Goal: Task Accomplishment & Management: Complete application form

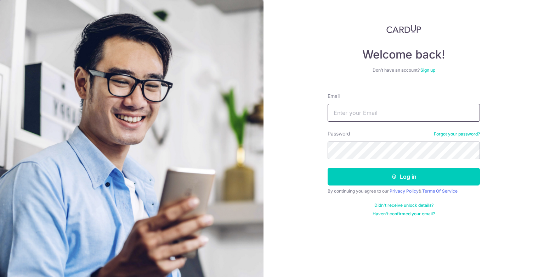
click at [369, 109] on input "Email" at bounding box center [404, 113] width 152 height 18
type input "[EMAIL_ADDRESS][DOMAIN_NAME]"
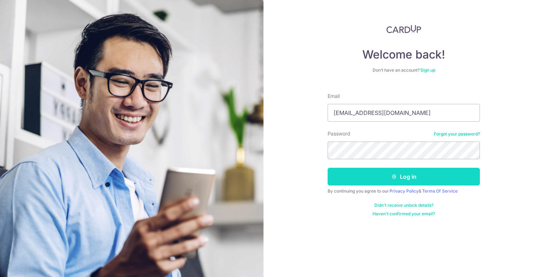
click at [349, 174] on button "Log in" at bounding box center [404, 177] width 152 height 18
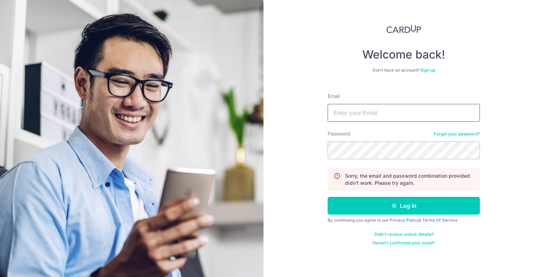
click at [379, 107] on input "Email" at bounding box center [404, 113] width 152 height 18
type input "[EMAIL_ADDRESS][DOMAIN_NAME]"
click at [259, 164] on section "Welcome back! Don’t have an account? Sign up Email alvinllee12@gmail.com Passwo…" at bounding box center [272, 138] width 544 height 277
click at [434, 224] on form "Email alvinllee12@gmail.com Password Forgot your password? Sorry, the email and…" at bounding box center [404, 166] width 152 height 158
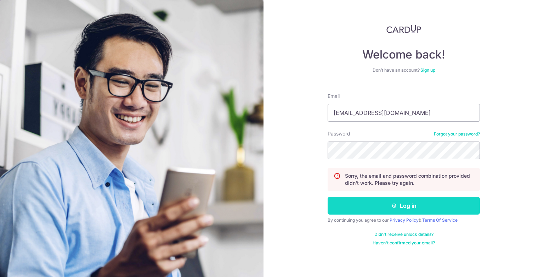
click at [424, 204] on button "Log in" at bounding box center [404, 206] width 152 height 18
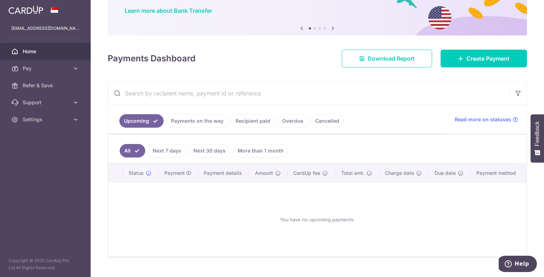
scroll to position [69, 0]
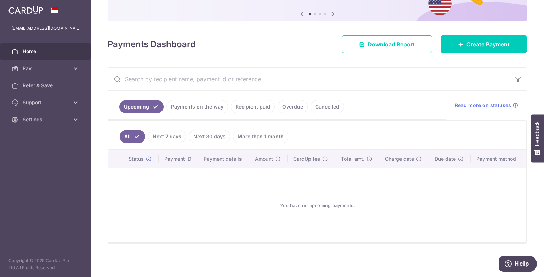
click at [200, 107] on link "Payments on the way" at bounding box center [197, 106] width 62 height 13
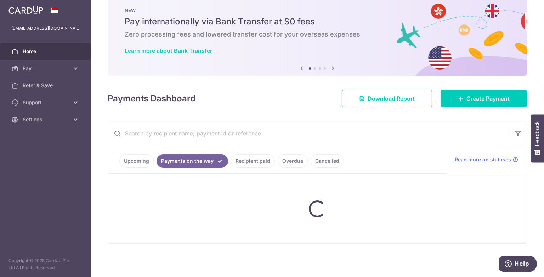
scroll to position [39, 0]
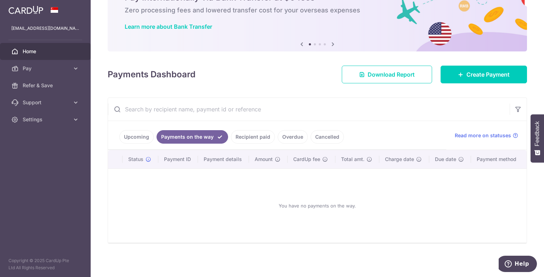
click at [142, 137] on link "Upcoming" at bounding box center [136, 136] width 34 height 13
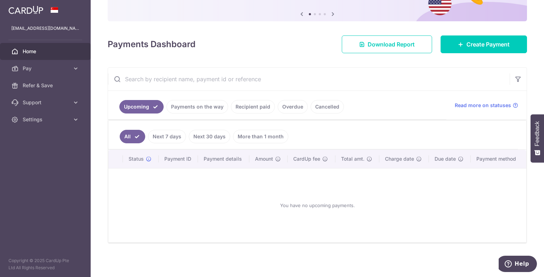
click at [253, 135] on link "More than 1 month" at bounding box center [260, 136] width 55 height 13
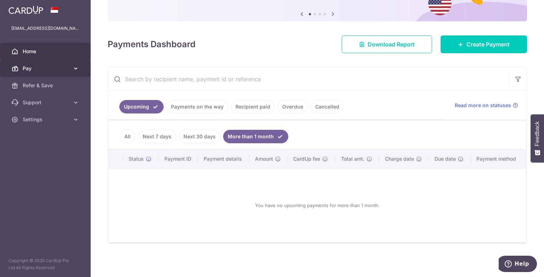
click at [43, 66] on span "Pay" at bounding box center [46, 68] width 47 height 7
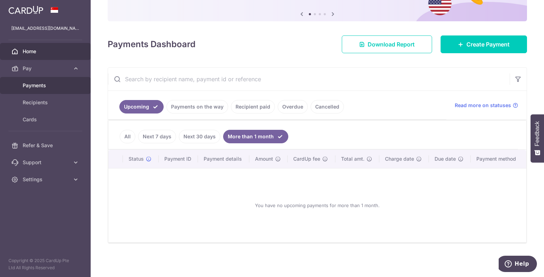
click at [37, 86] on span "Payments" at bounding box center [46, 85] width 47 height 7
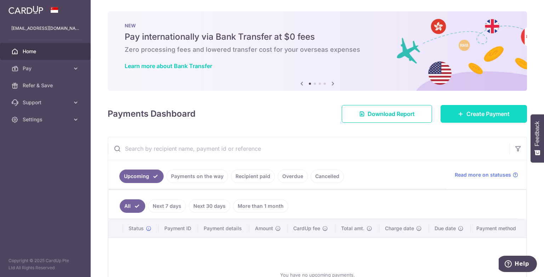
click at [485, 116] on span "Create Payment" at bounding box center [487, 113] width 43 height 9
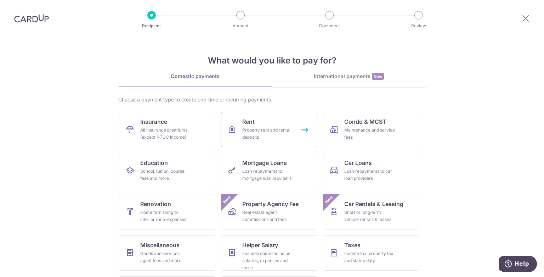
click at [247, 125] on span "Rent" at bounding box center [248, 121] width 12 height 9
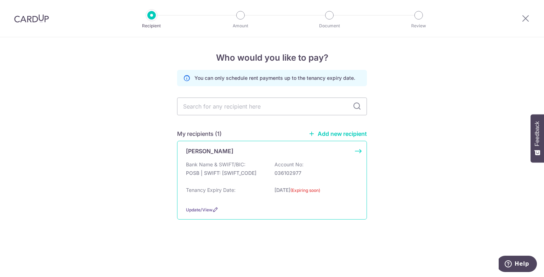
click at [303, 168] on p "Account No:" at bounding box center [288, 164] width 29 height 7
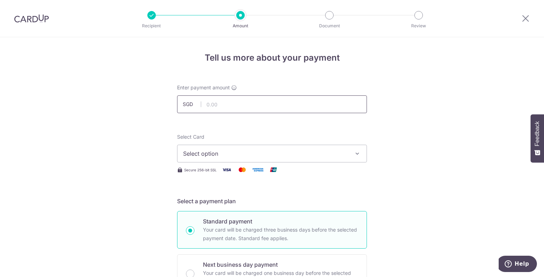
click at [226, 107] on input "text" at bounding box center [272, 104] width 190 height 18
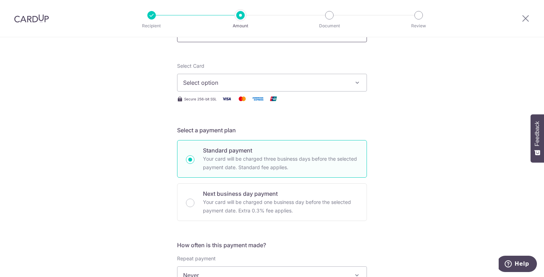
scroll to position [142, 0]
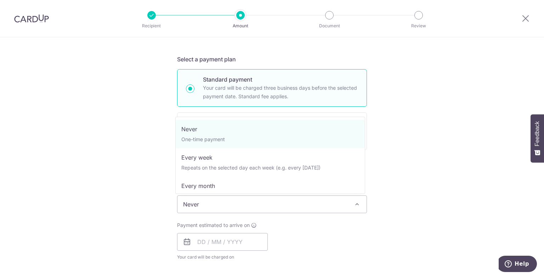
click at [223, 206] on span "Never" at bounding box center [271, 204] width 189 height 17
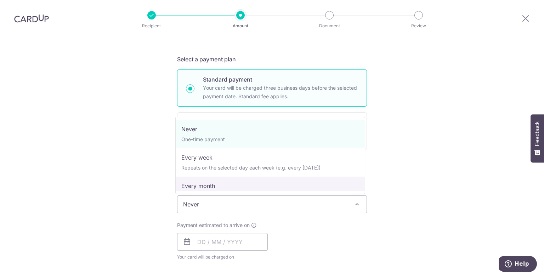
select select "3"
type input "09/10/2025"
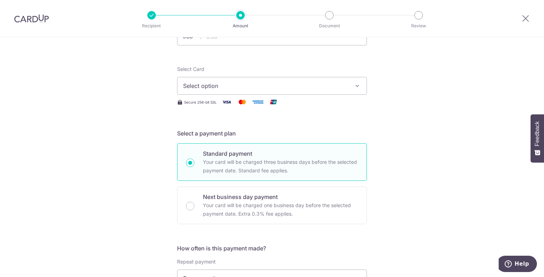
scroll to position [19, 0]
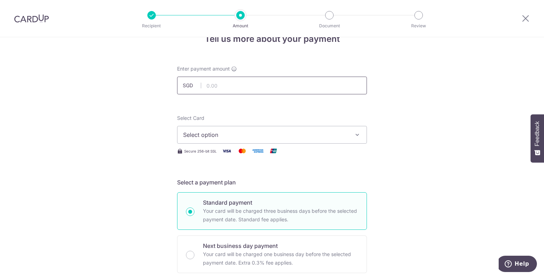
click at [238, 79] on input "text" at bounding box center [272, 86] width 190 height 18
type input "1,600.00"
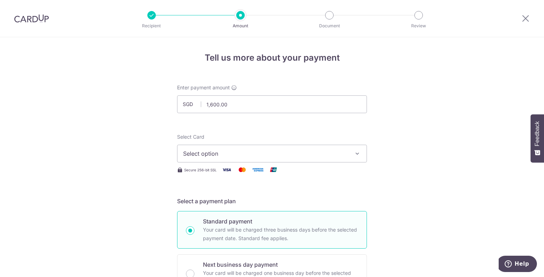
click at [293, 145] on button "Select option" at bounding box center [272, 154] width 190 height 18
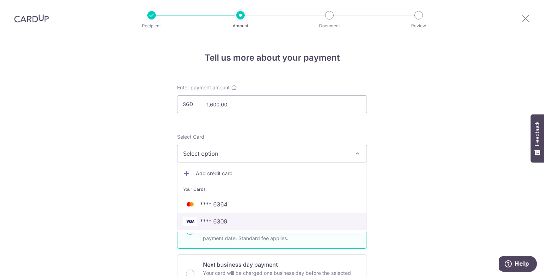
click at [241, 219] on span "**** 6309" at bounding box center [272, 221] width 178 height 9
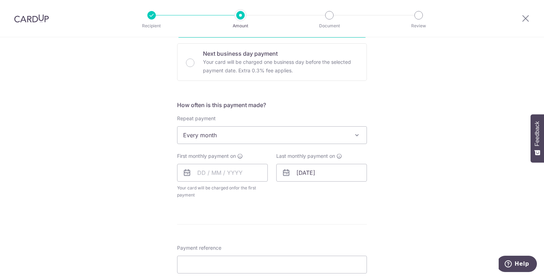
scroll to position [213, 0]
click at [197, 160] on div "First monthly payment on Your card will be charged on for the first payment * I…" at bounding box center [222, 174] width 91 height 46
click at [201, 170] on input "text" at bounding box center [222, 171] width 91 height 18
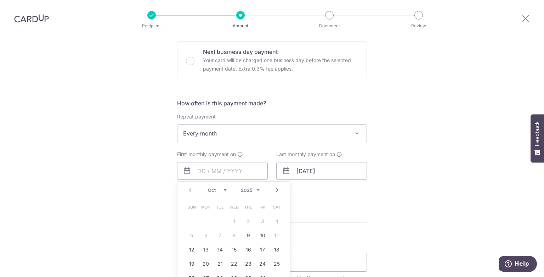
click at [276, 188] on link "Next" at bounding box center [277, 190] width 9 height 9
click at [388, 218] on div "Tell us more about your payment Enter payment amount SGD 1,600.00 1600.00 Selec…" at bounding box center [272, 149] width 544 height 648
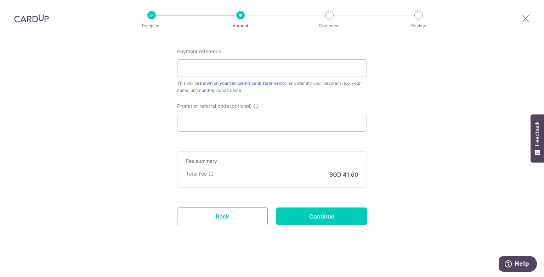
scroll to position [408, 0]
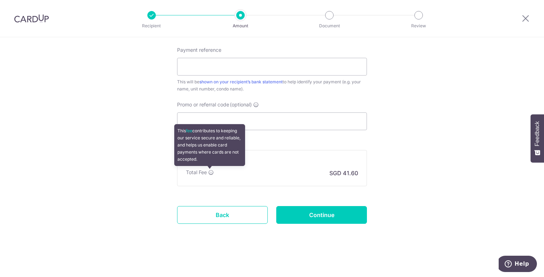
click at [211, 172] on icon at bounding box center [211, 172] width 6 height 6
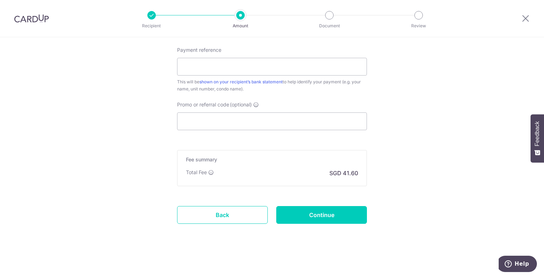
click at [62, 26] on div at bounding box center [31, 18] width 63 height 37
click at [43, 21] on img at bounding box center [31, 18] width 35 height 9
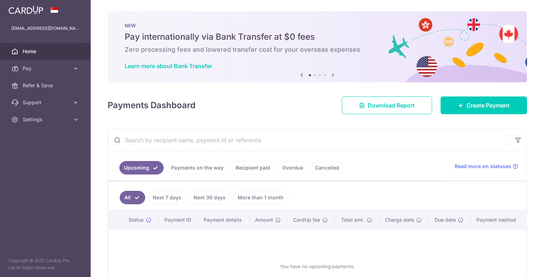
click at [36, 9] on img at bounding box center [26, 10] width 35 height 9
click at [89, 47] on link "Home" at bounding box center [45, 51] width 91 height 17
